Goal: Information Seeking & Learning: Learn about a topic

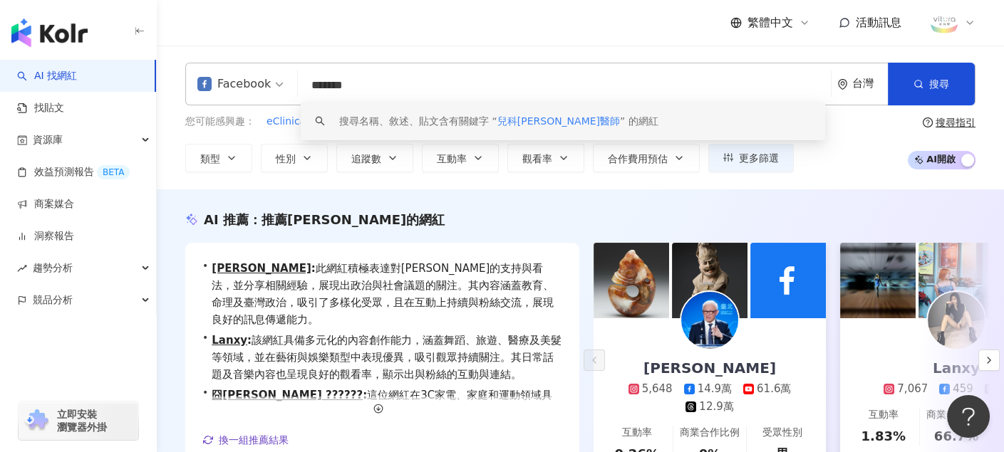
click at [377, 86] on input "*******" at bounding box center [563, 85] width 521 height 27
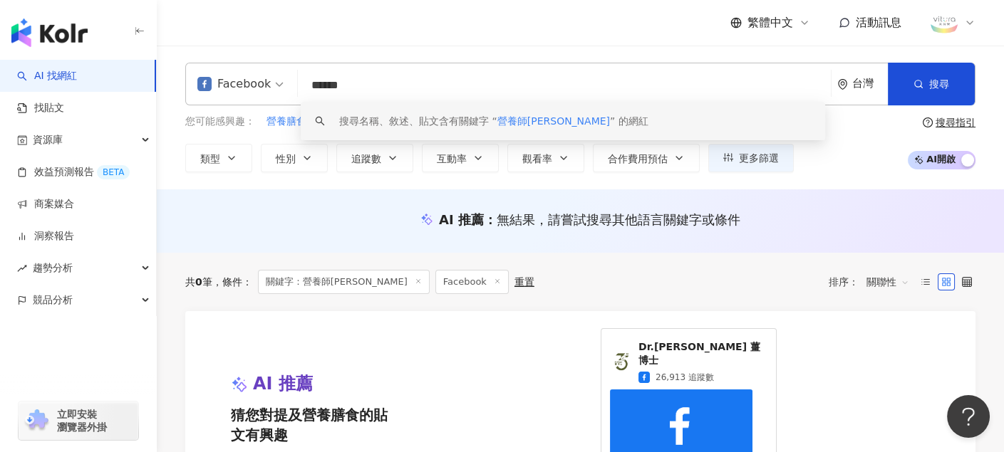
drag, startPoint x: 370, startPoint y: 83, endPoint x: 234, endPoint y: 80, distance: 136.8
click at [238, 80] on div "Facebook ****** 台灣 搜尋 keyword 搜尋名稱、敘述、貼文含有關鍵字 “ 營養師劉佳芸 ” 的網紅" at bounding box center [580, 84] width 790 height 43
paste input "*"
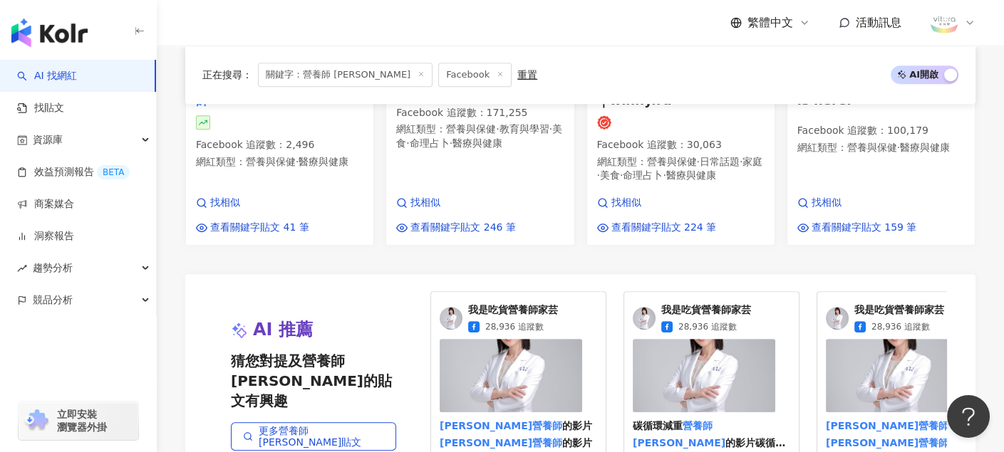
scroll to position [1211, 0]
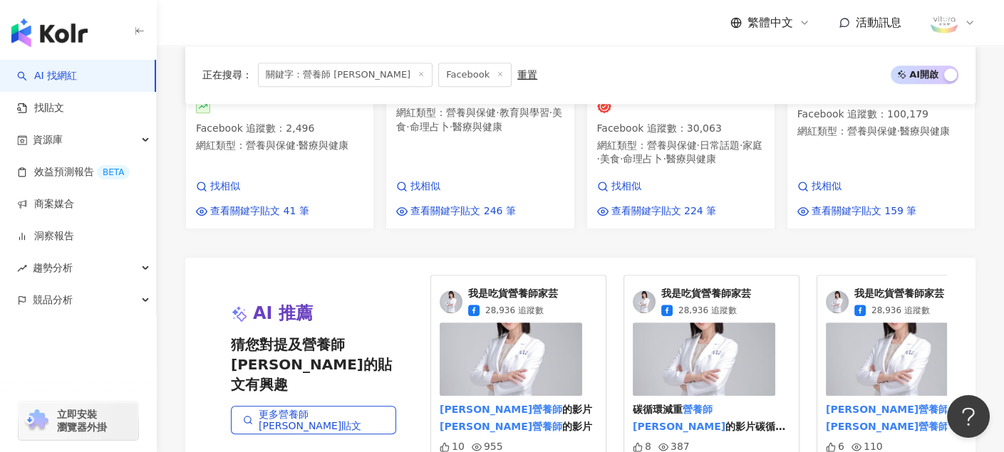
click at [496, 287] on span "我是吃貨營養師家芸" at bounding box center [513, 294] width 90 height 14
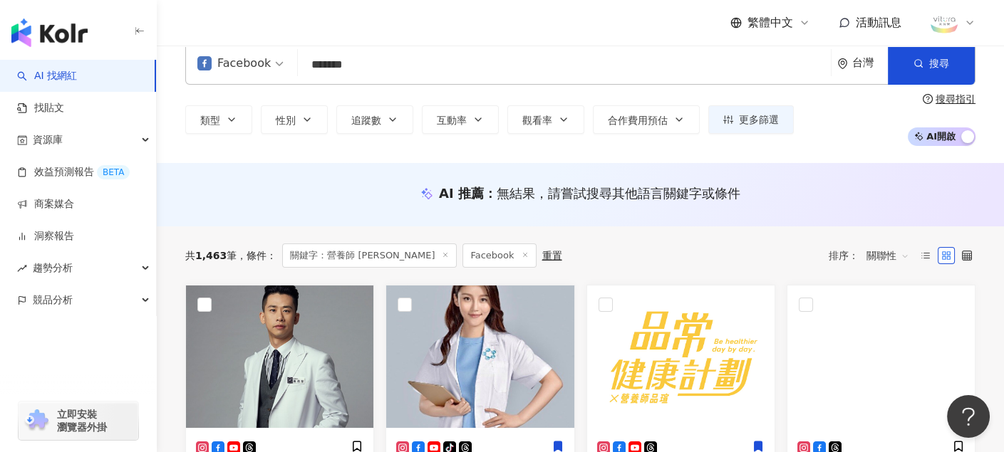
scroll to position [0, 0]
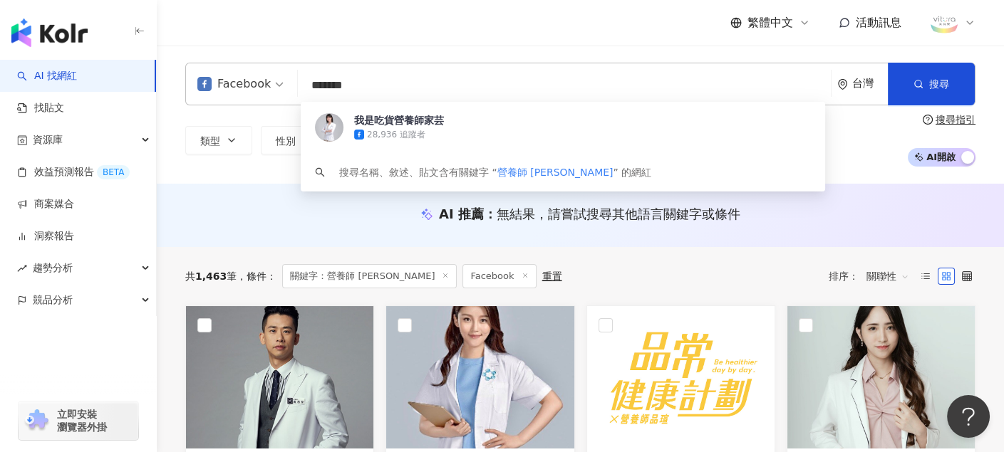
drag, startPoint x: 380, startPoint y: 93, endPoint x: 272, endPoint y: 85, distance: 107.9
click at [275, 85] on div "Facebook ******* 台灣 搜尋 6dc7b9fe-5462-4eb3-a833-36f6bd4d163a 我是吃貨營養師家芸 28,936 追蹤…" at bounding box center [580, 84] width 790 height 43
paste input "*"
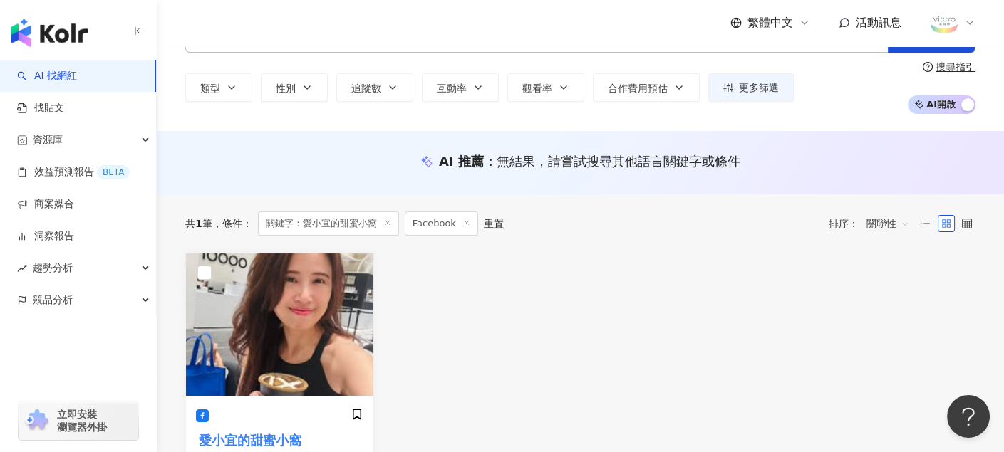
scroll to position [142, 0]
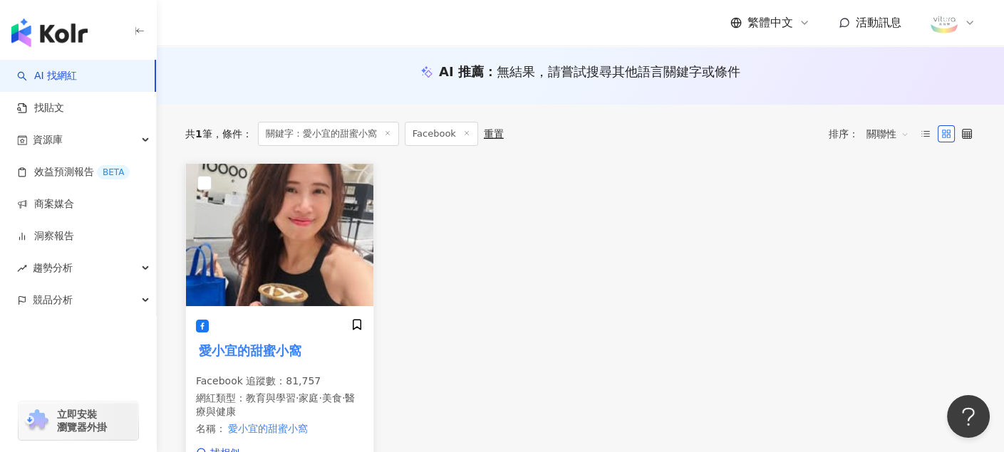
type input "********"
click at [266, 353] on mark "愛小宜的甜蜜小窩" at bounding box center [250, 350] width 108 height 20
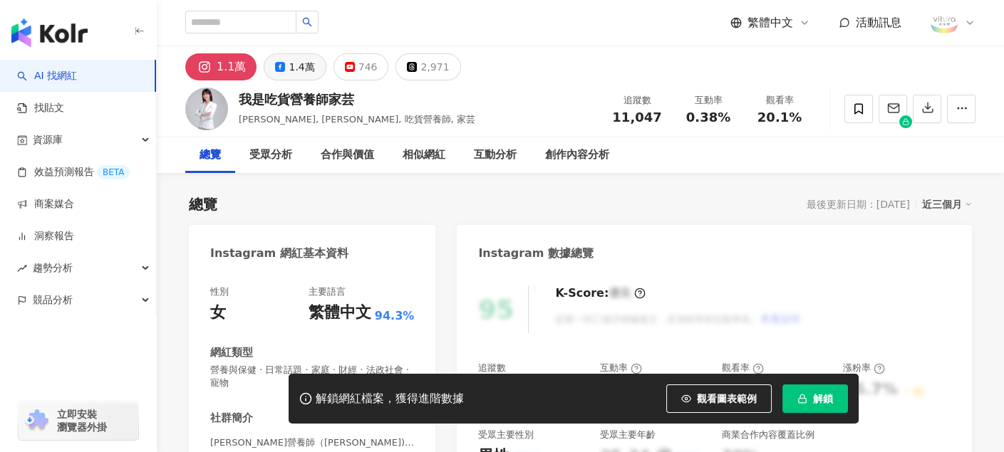
click at [295, 66] on div "1.4萬" at bounding box center [301, 67] width 26 height 20
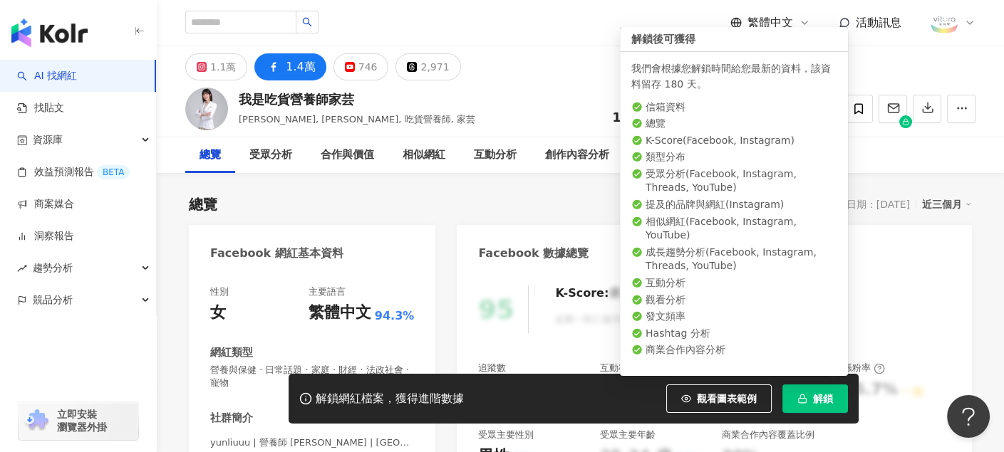
click at [805, 399] on rect "button" at bounding box center [802, 400] width 8 height 4
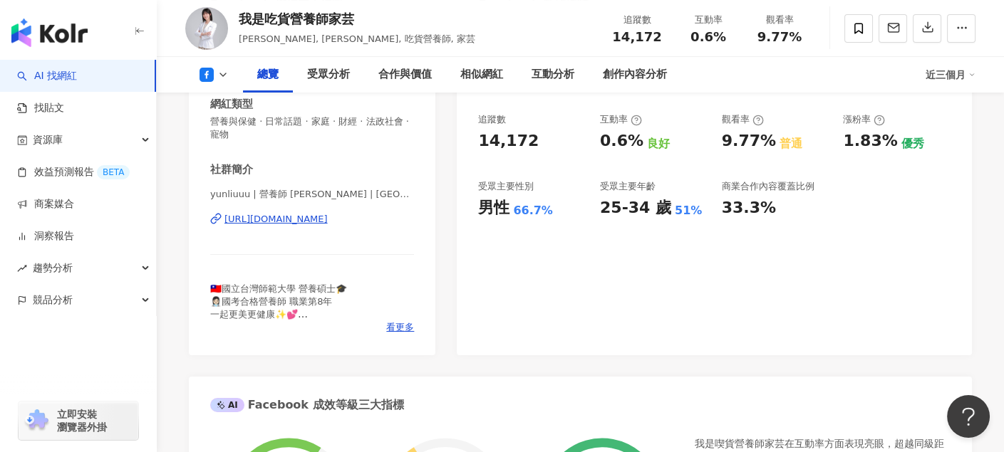
scroll to position [285, 0]
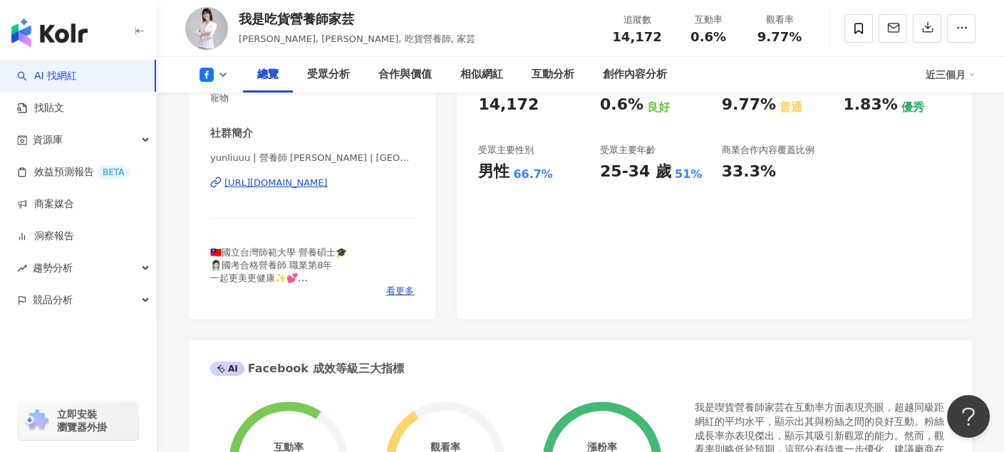
click at [328, 182] on div "[URL][DOMAIN_NAME]" at bounding box center [275, 183] width 103 height 13
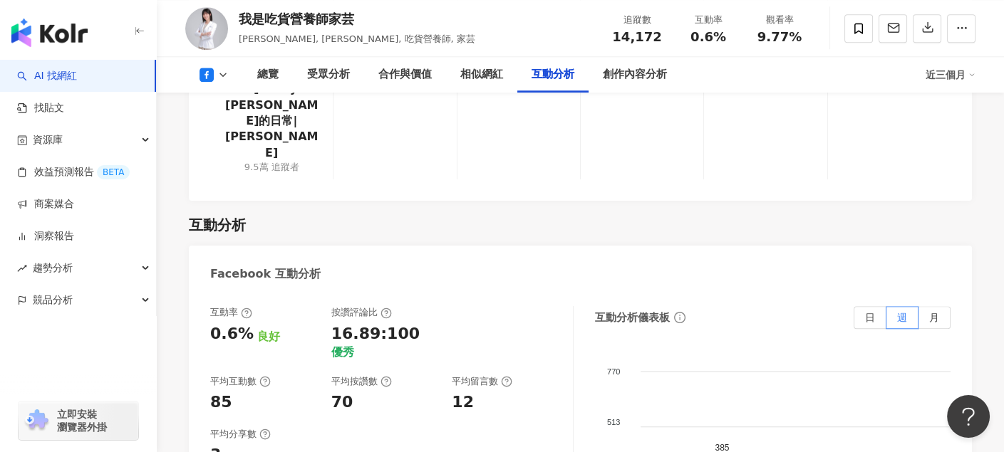
scroll to position [2208, 0]
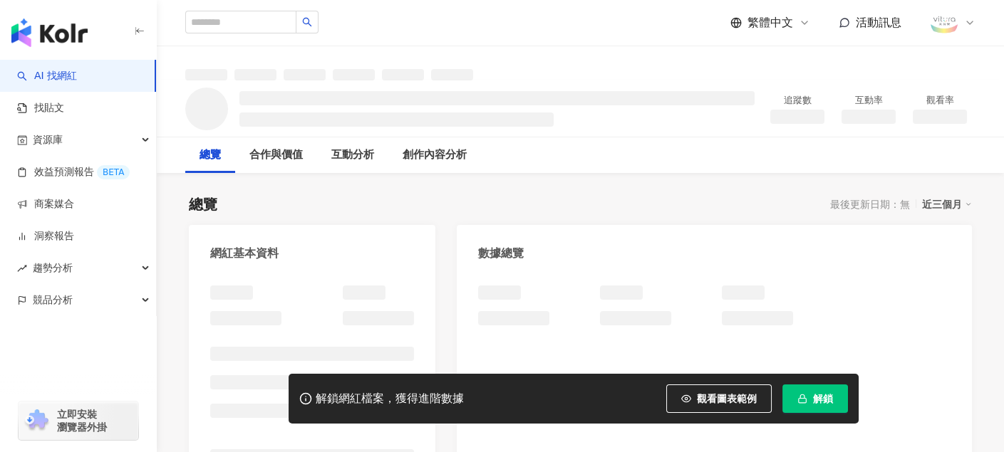
click at [820, 400] on span "解鎖" at bounding box center [823, 398] width 20 height 11
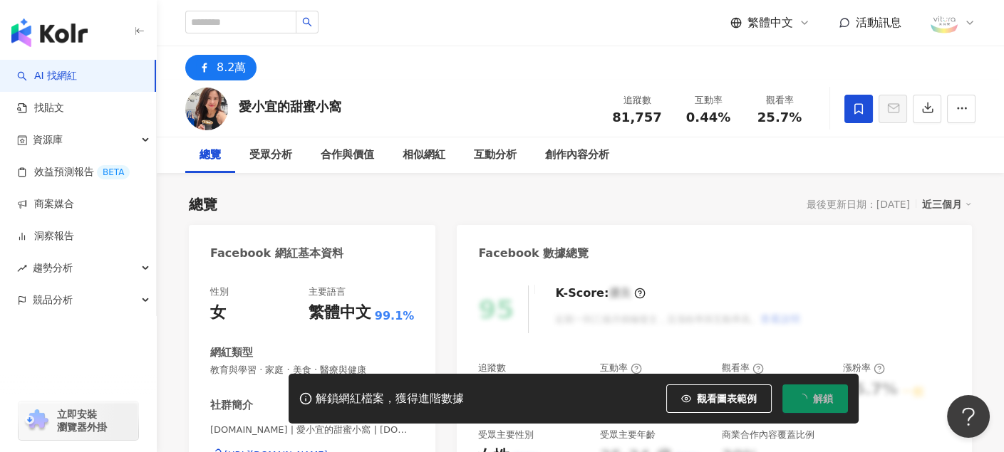
click at [857, 109] on icon at bounding box center [858, 109] width 13 height 13
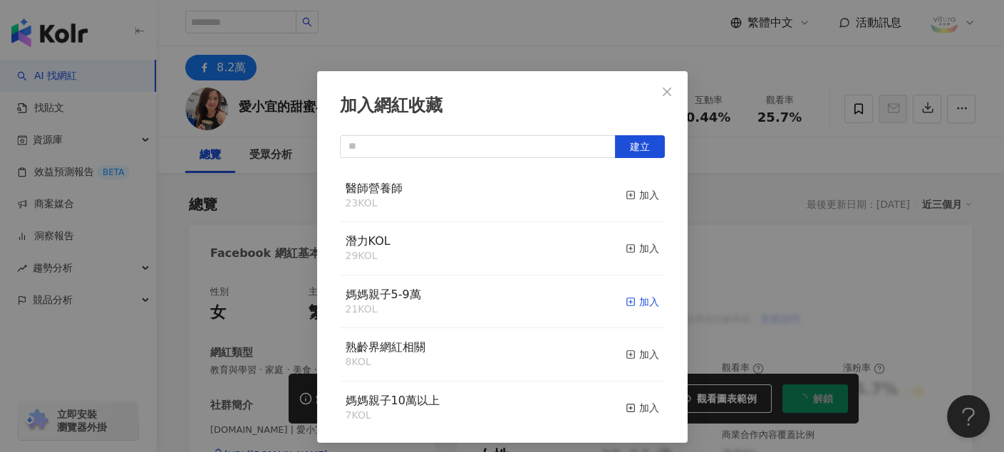
click at [625, 301] on icon "button" at bounding box center [630, 302] width 10 height 10
click at [664, 94] on icon "close" at bounding box center [666, 91] width 11 height 11
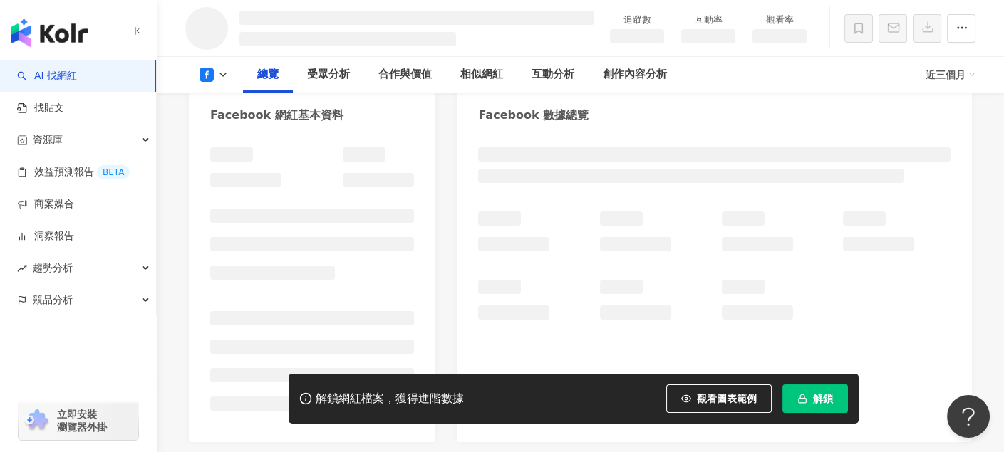
scroll to position [142, 0]
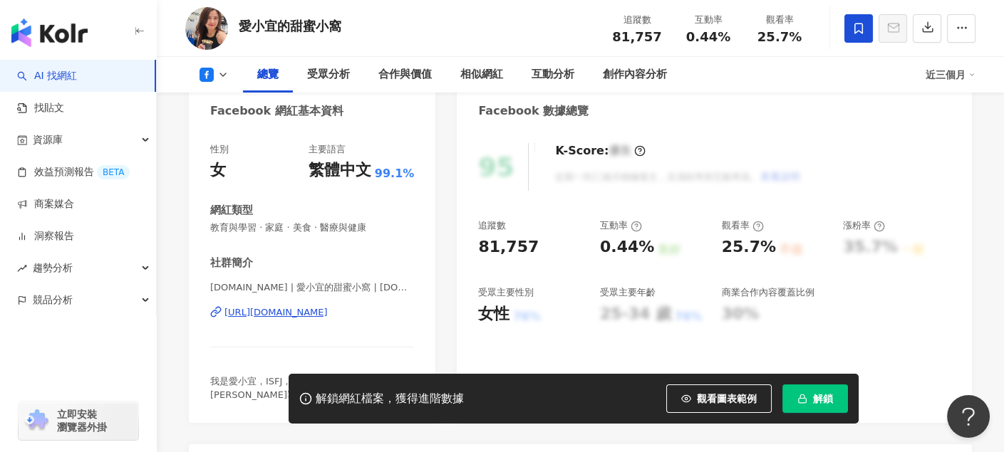
click at [801, 390] on button "解鎖" at bounding box center [815, 399] width 66 height 28
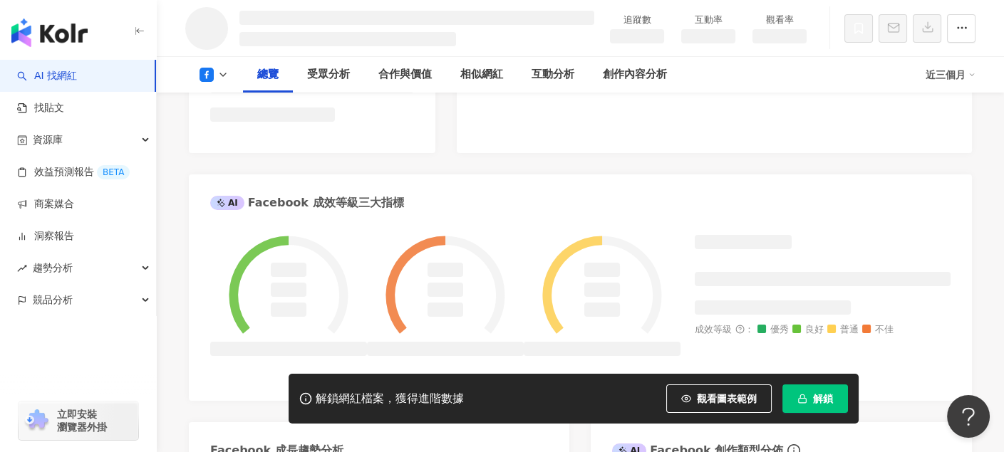
scroll to position [478, 0]
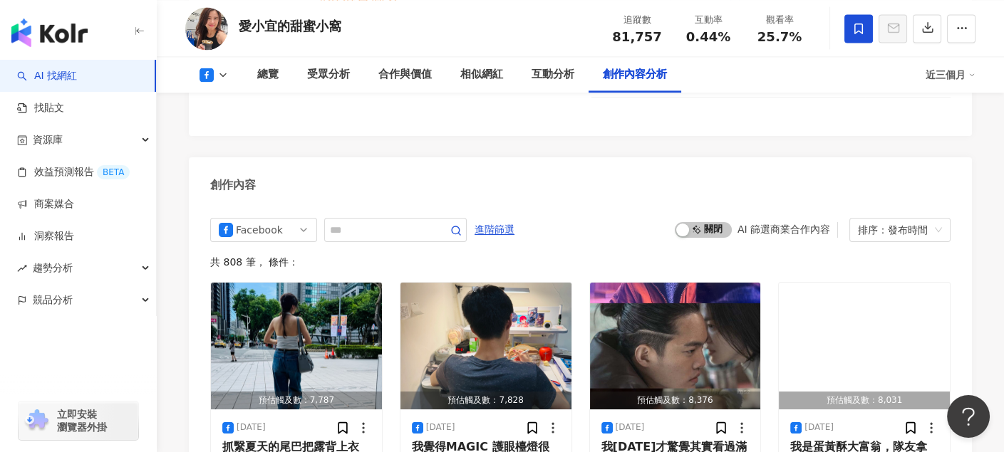
scroll to position [3775, 0]
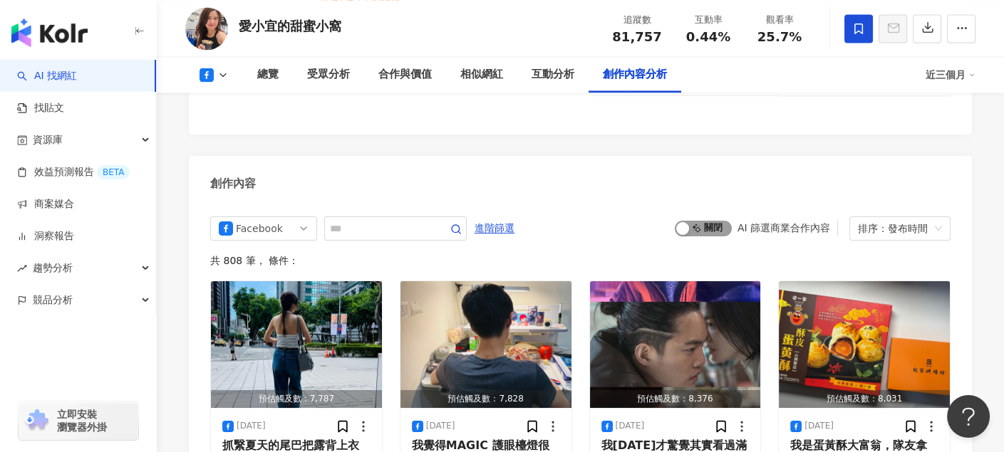
click at [707, 221] on span "啟動 關閉" at bounding box center [702, 229] width 57 height 16
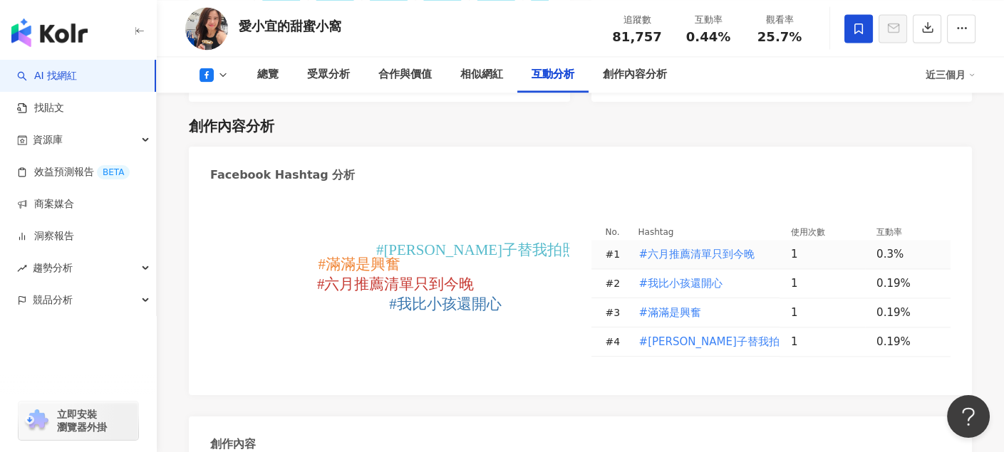
scroll to position [3229, 0]
